Goal: Communication & Community: Answer question/provide support

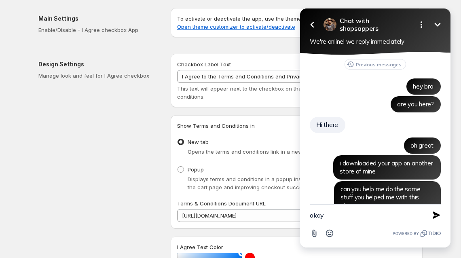
scroll to position [273, 0]
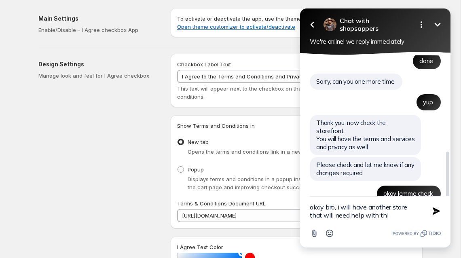
type textarea "okay bro, i will have another store that will need help with this"
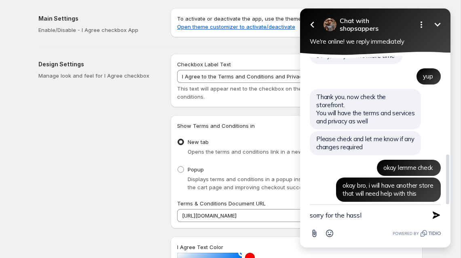
type textarea "sorry for the hassle"
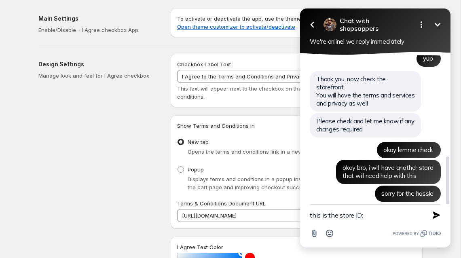
paste textarea "qh1wgy-wa"
type textarea "this is the store ID: qh1wgy-wa"
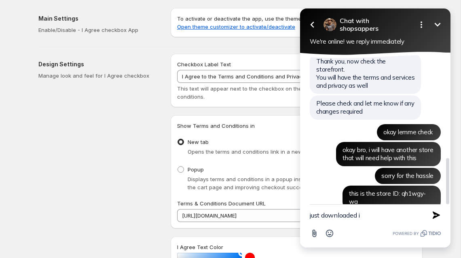
type textarea "just downloaded it"
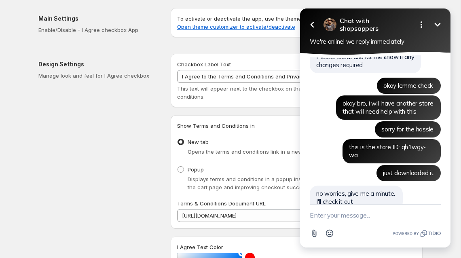
scroll to position [407, 0]
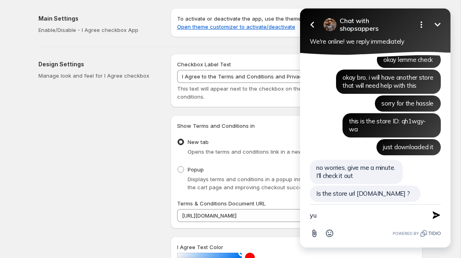
type textarea "yup"
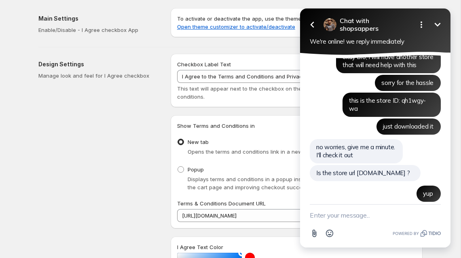
scroll to position [490, 0]
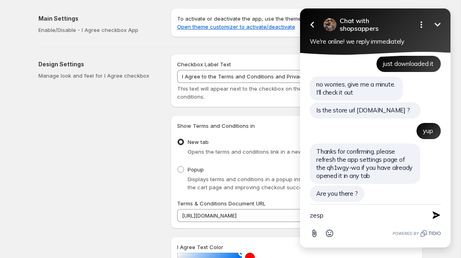
type textarea "zes"
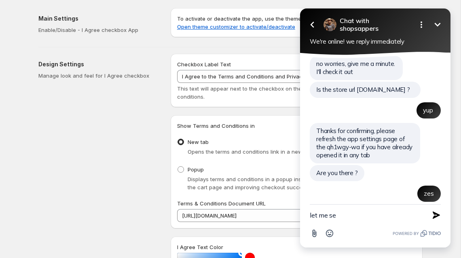
type textarea "let me see"
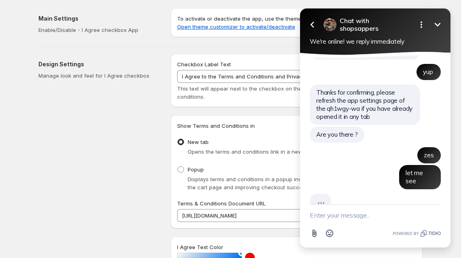
scroll to position [549, 0]
type textarea "nope i didnt have them open anywhere"
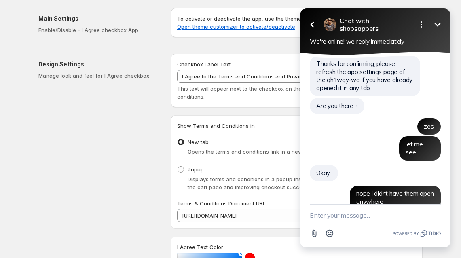
scroll to position [623, 0]
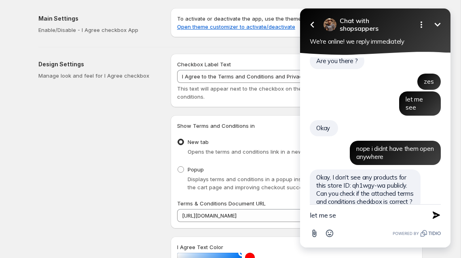
type textarea "let me see"
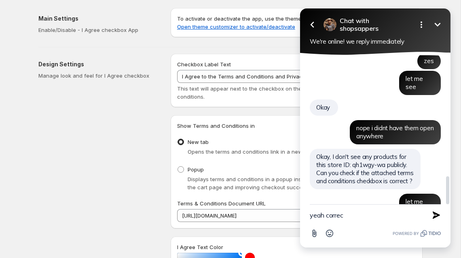
type textarea "yeah correct"
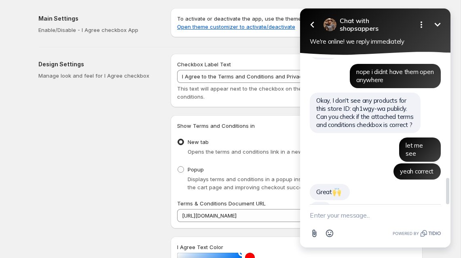
scroll to position [682, 0]
